Goal: Task Accomplishment & Management: Manage account settings

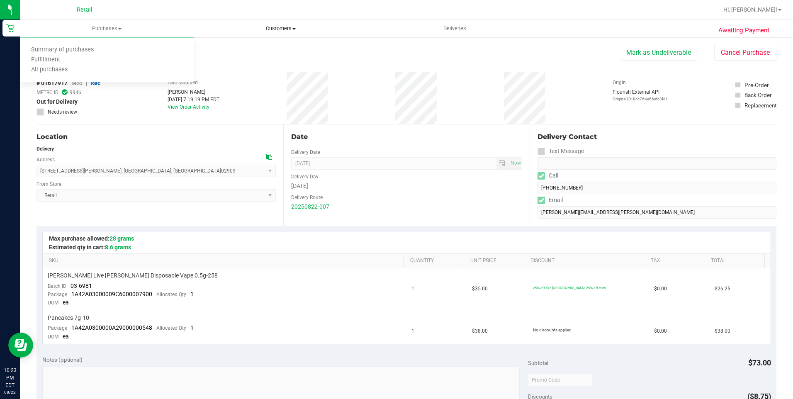
click at [287, 28] on span "Customers" at bounding box center [280, 28] width 173 height 7
click at [478, 31] on uib-tab-heading "Deliveries" at bounding box center [454, 28] width 173 height 17
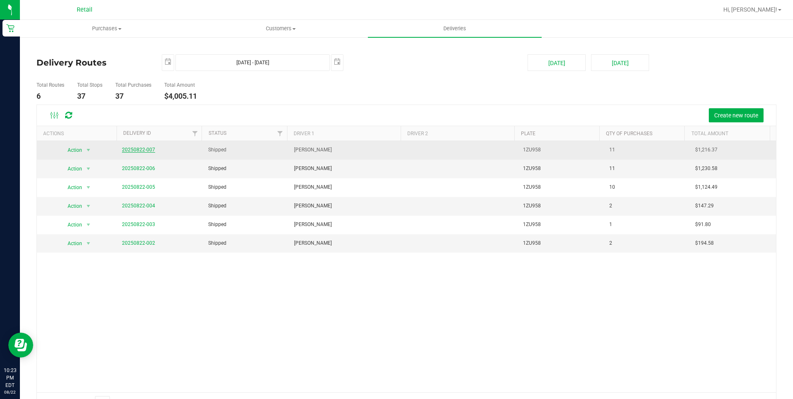
click at [136, 149] on link "20250822-007" at bounding box center [138, 150] width 33 height 6
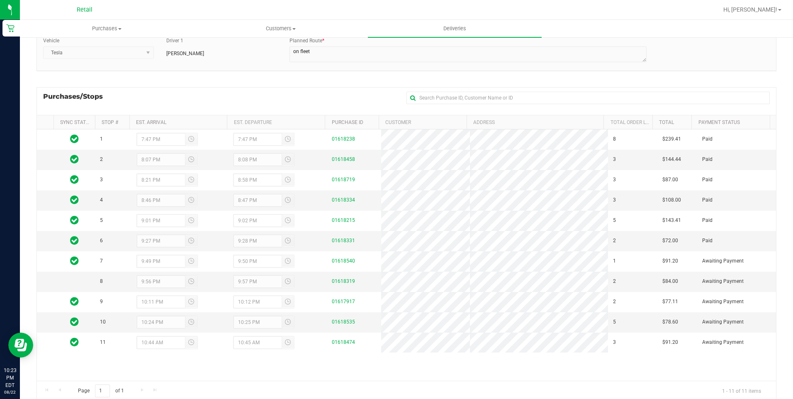
scroll to position [94, 0]
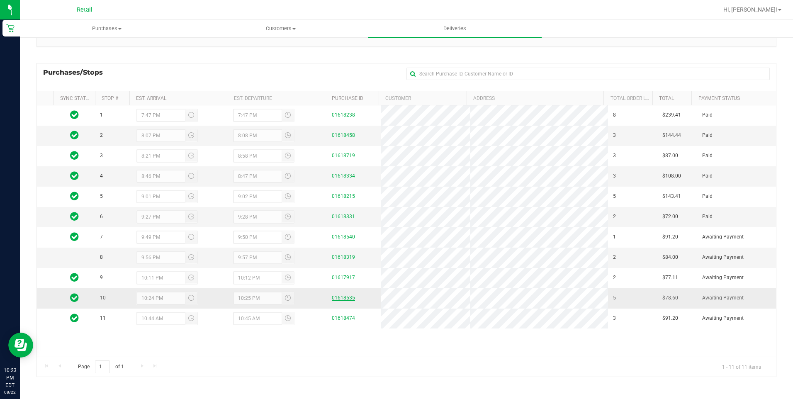
click at [344, 298] on link "01618535" at bounding box center [343, 298] width 23 height 6
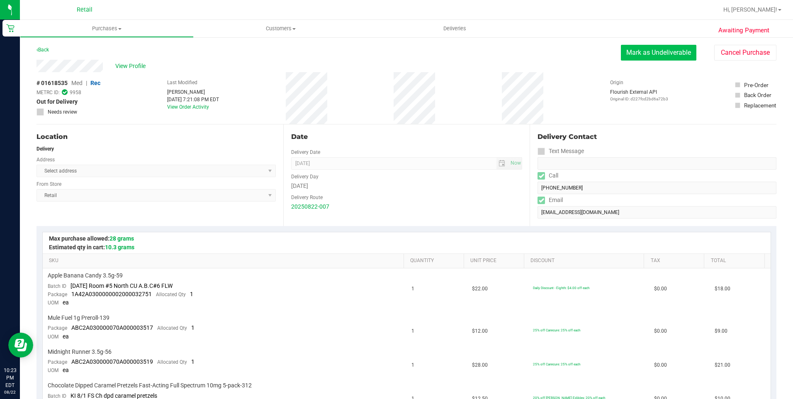
click at [648, 53] on button "Mark as Undeliverable" at bounding box center [658, 53] width 75 height 16
click at [660, 51] on button "Mark as Packed" at bounding box center [665, 53] width 62 height 16
click at [665, 53] on button "Send Back to Created" at bounding box center [659, 53] width 73 height 16
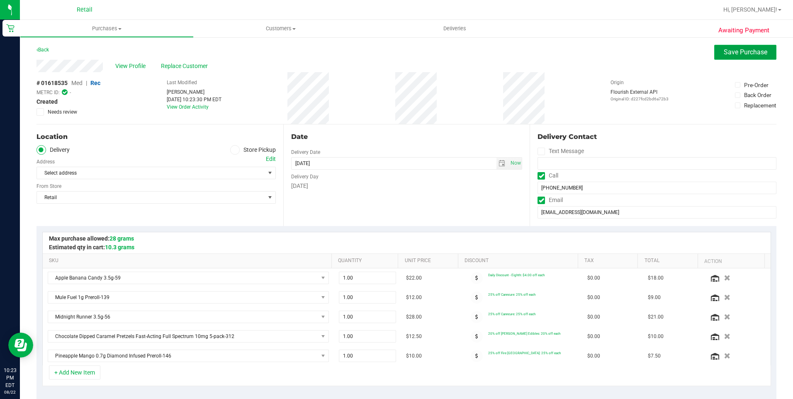
click at [736, 45] on button "Save Purchase" at bounding box center [745, 52] width 62 height 15
click at [730, 55] on span "Save Purchase" at bounding box center [745, 52] width 44 height 8
click at [233, 150] on icon at bounding box center [234, 150] width 5 height 0
click at [0, 0] on input "Store Pickup" at bounding box center [0, 0] width 0 height 0
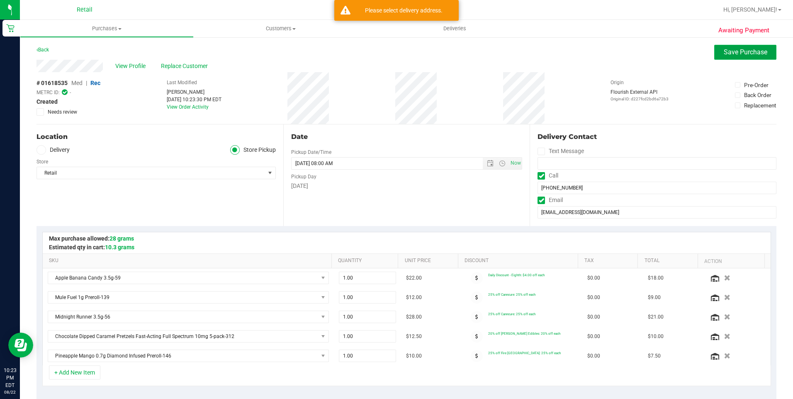
click at [745, 53] on span "Save Purchase" at bounding box center [745, 52] width 44 height 8
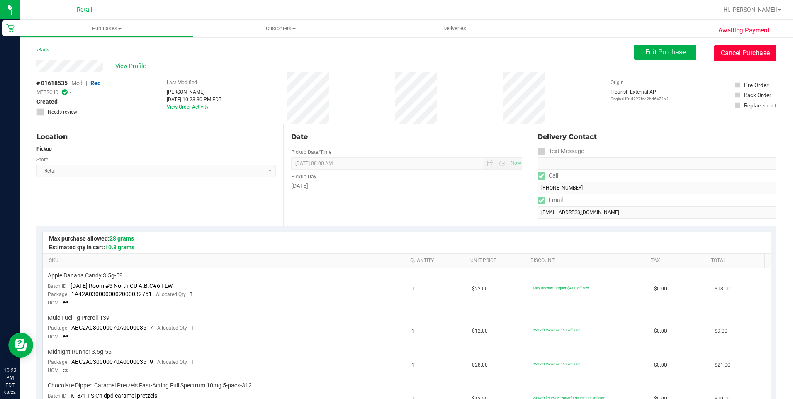
click at [742, 53] on button "Cancel Purchase" at bounding box center [745, 53] width 62 height 16
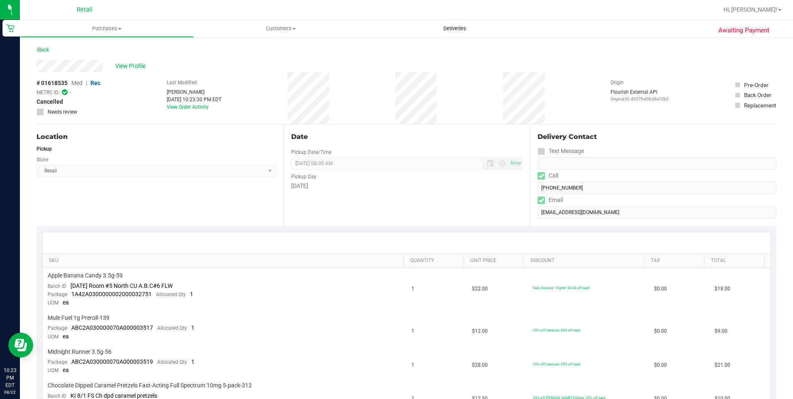
click at [459, 29] on span "Deliveries" at bounding box center [454, 28] width 45 height 7
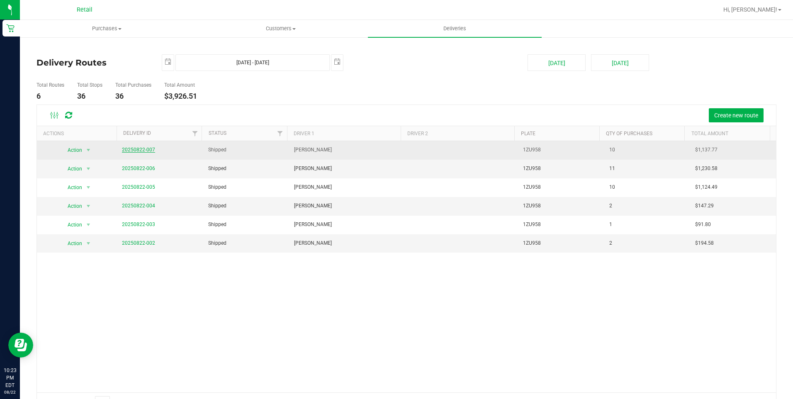
click at [145, 148] on link "20250822-007" at bounding box center [138, 150] width 33 height 6
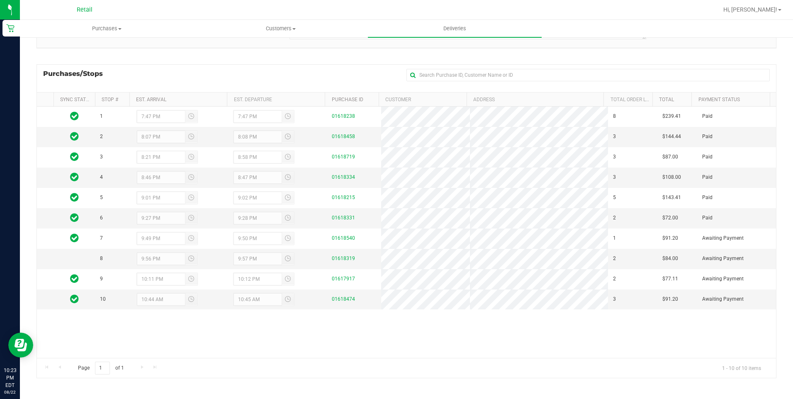
scroll to position [94, 0]
click at [337, 296] on link "01618474" at bounding box center [343, 298] width 23 height 6
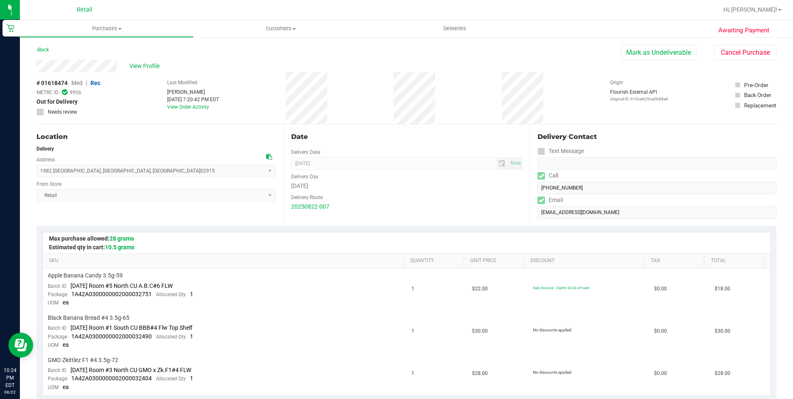
click at [650, 56] on button "Mark as Undeliverable" at bounding box center [658, 53] width 75 height 16
click at [653, 49] on button "Mark as Packed" at bounding box center [665, 53] width 62 height 16
click at [670, 56] on button "Send Back to Created" at bounding box center [659, 53] width 73 height 16
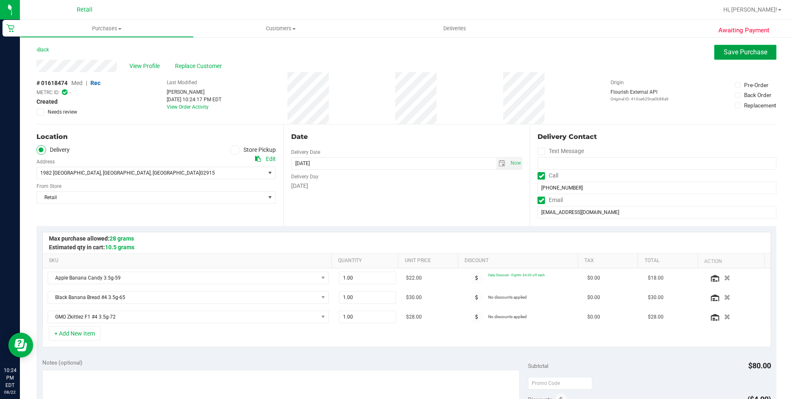
click at [738, 53] on span "Save Purchase" at bounding box center [745, 52] width 44 height 8
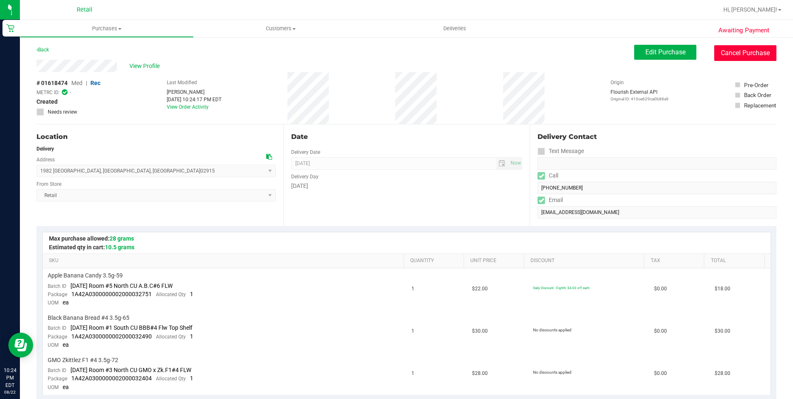
click at [732, 54] on button "Cancel Purchase" at bounding box center [745, 53] width 62 height 16
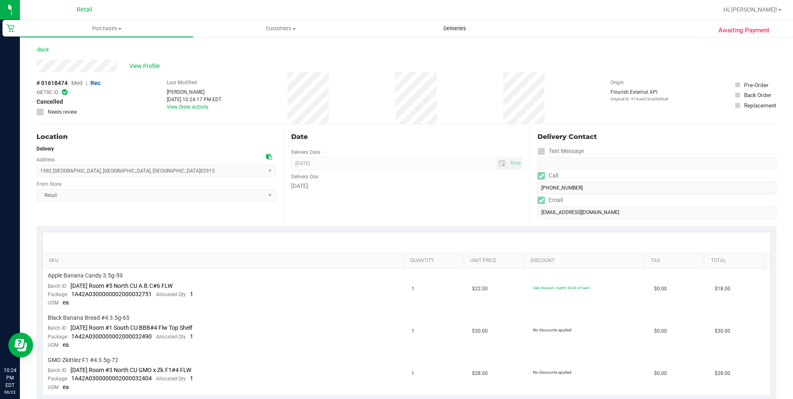
click at [452, 24] on uib-tab-heading "Deliveries" at bounding box center [455, 28] width 174 height 17
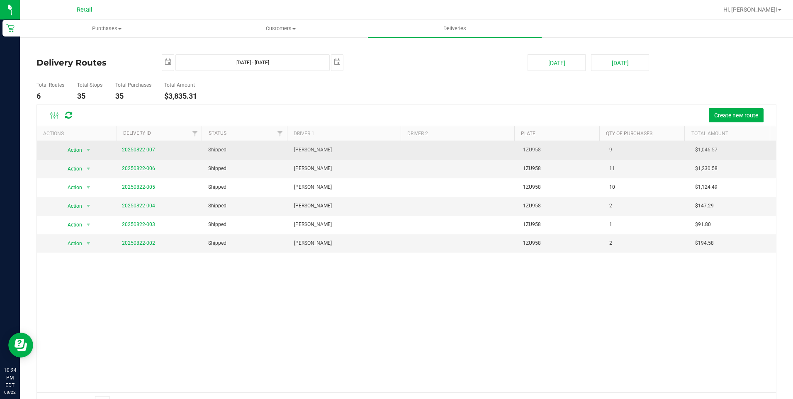
click at [141, 144] on td "20250822-007" at bounding box center [160, 150] width 86 height 19
click at [137, 152] on link "20250822-007" at bounding box center [138, 150] width 33 height 6
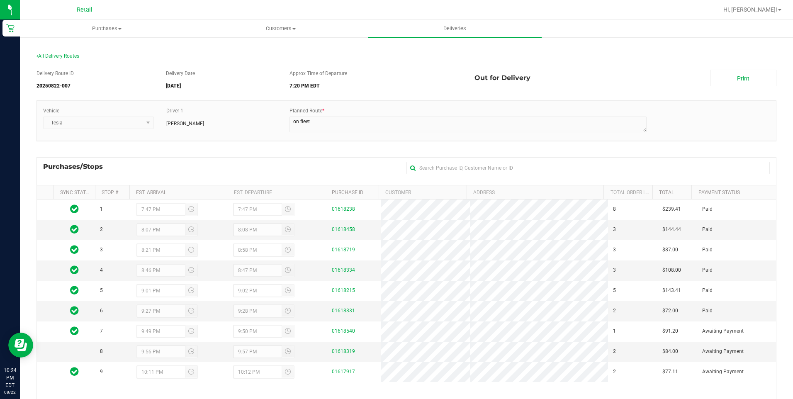
scroll to position [94, 0]
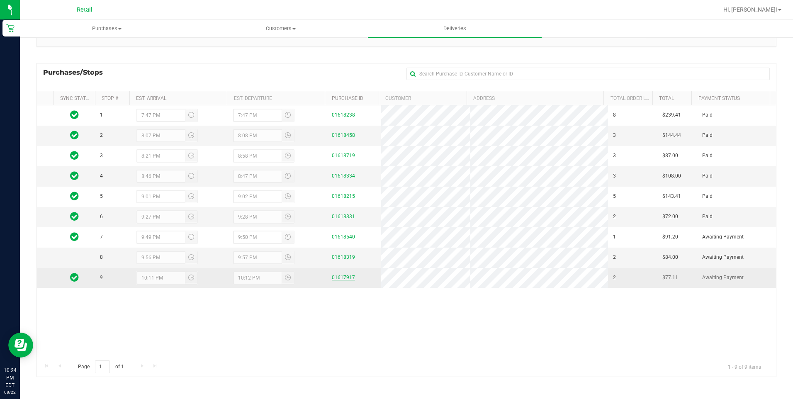
click at [336, 278] on link "01617917" at bounding box center [343, 277] width 23 height 6
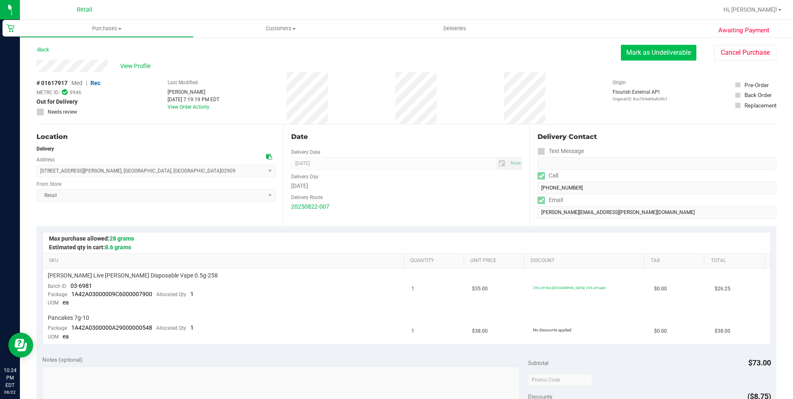
click at [650, 56] on button "Mark as Undeliverable" at bounding box center [658, 53] width 75 height 16
click at [666, 57] on button "Mark as Packed" at bounding box center [665, 53] width 62 height 16
click at [659, 56] on button "Send Back to Created" at bounding box center [659, 53] width 73 height 16
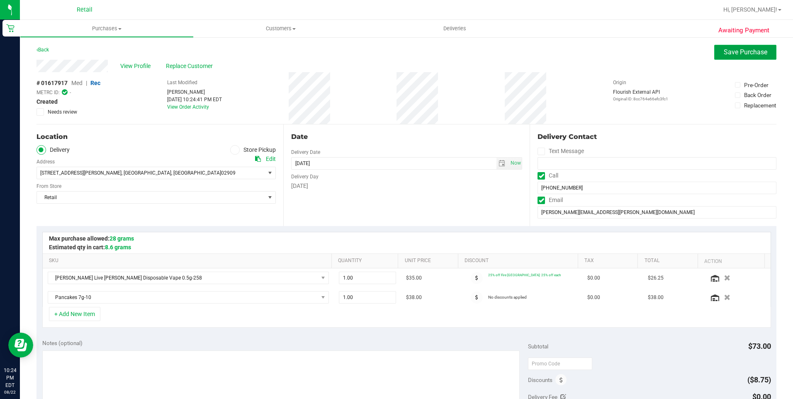
click at [735, 52] on span "Save Purchase" at bounding box center [745, 52] width 44 height 8
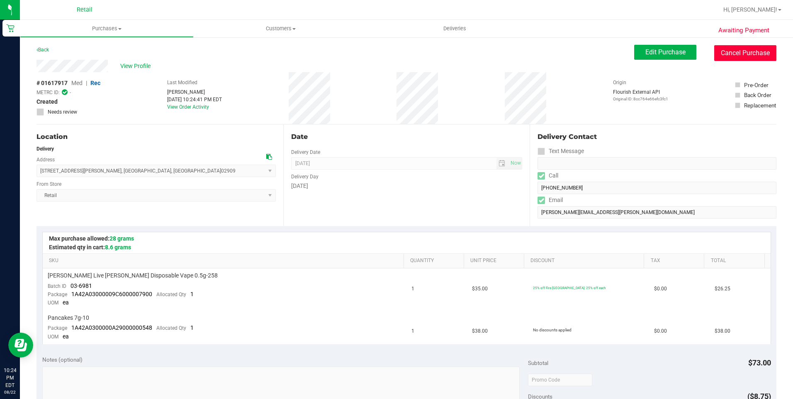
click at [754, 51] on button "Cancel Purchase" at bounding box center [745, 53] width 62 height 16
